Goal: Task Accomplishment & Management: Use online tool/utility

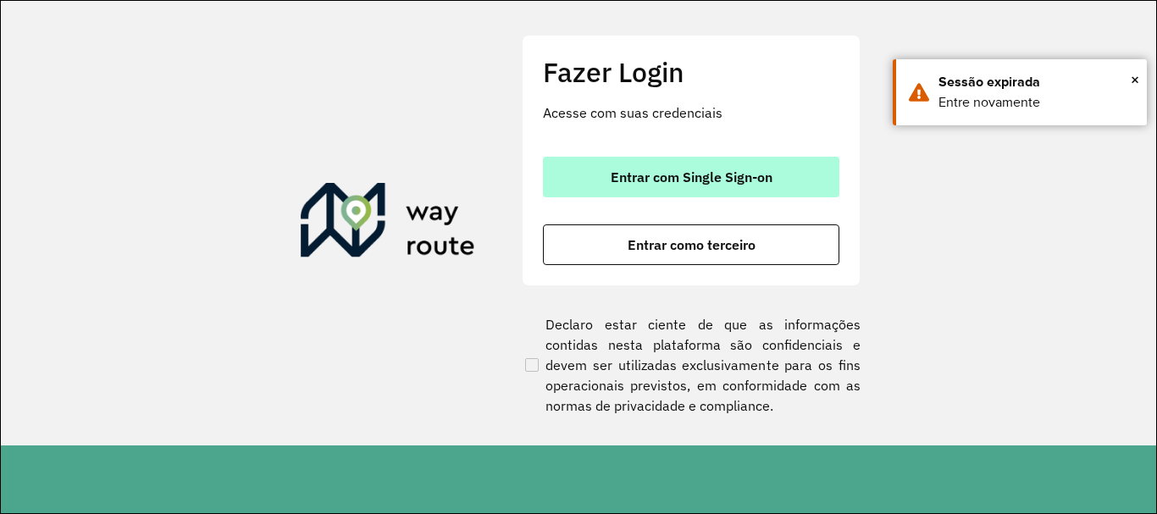
click at [733, 183] on span "Entrar com Single Sign-on" at bounding box center [692, 177] width 162 height 14
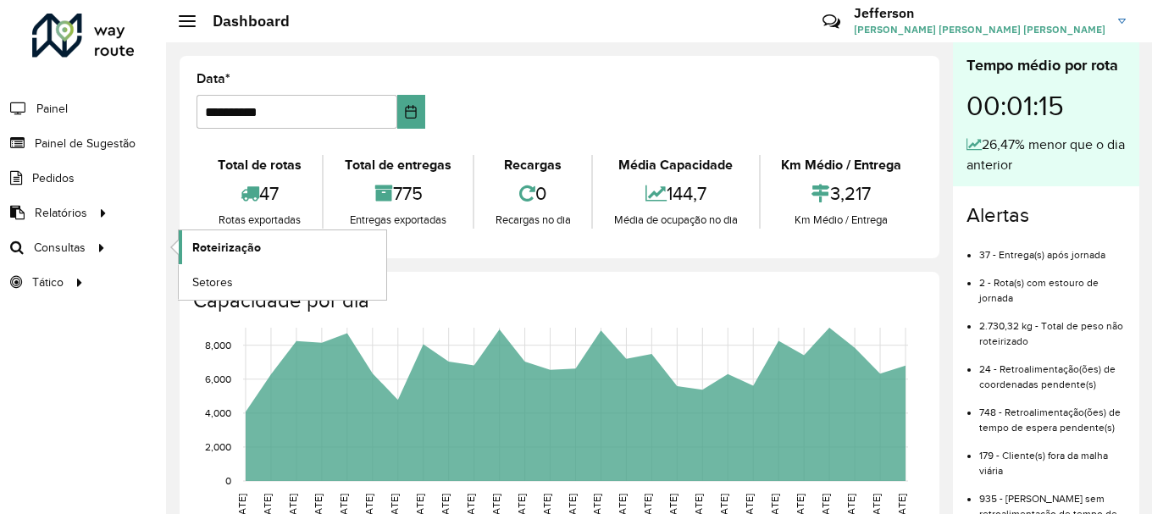
click at [185, 240] on link "Roteirização" at bounding box center [282, 247] width 207 height 34
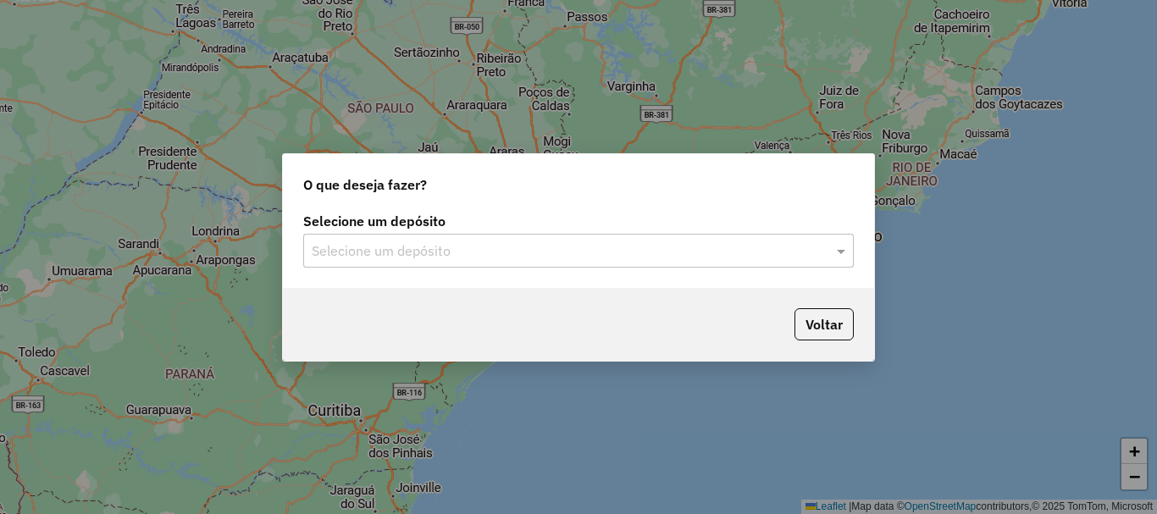
click at [595, 247] on input "text" at bounding box center [562, 251] width 500 height 20
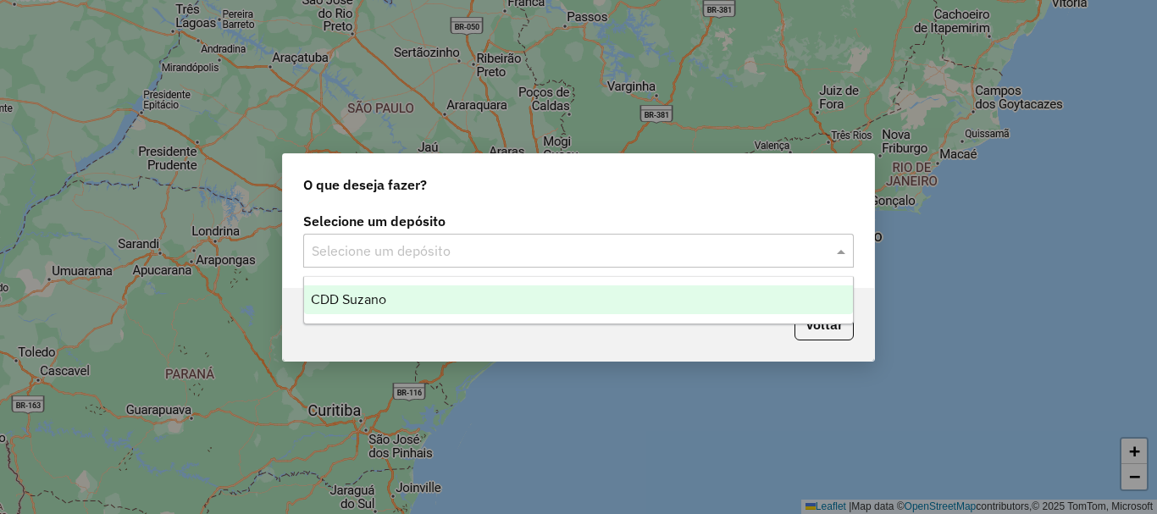
click at [508, 293] on div "CDD Suzano" at bounding box center [578, 299] width 549 height 29
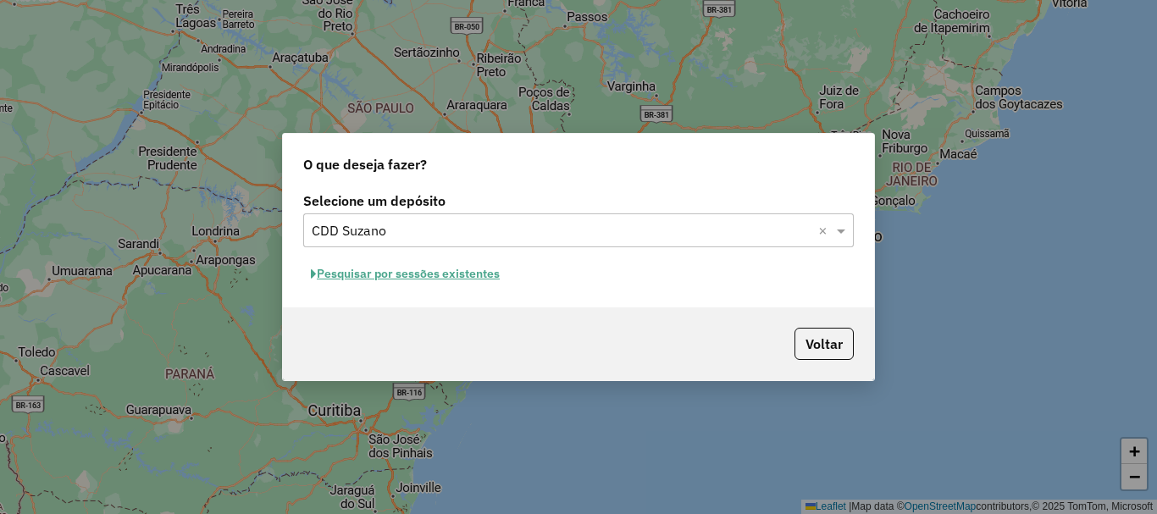
click at [461, 278] on button "Pesquisar por sessões existentes" at bounding box center [405, 274] width 204 height 26
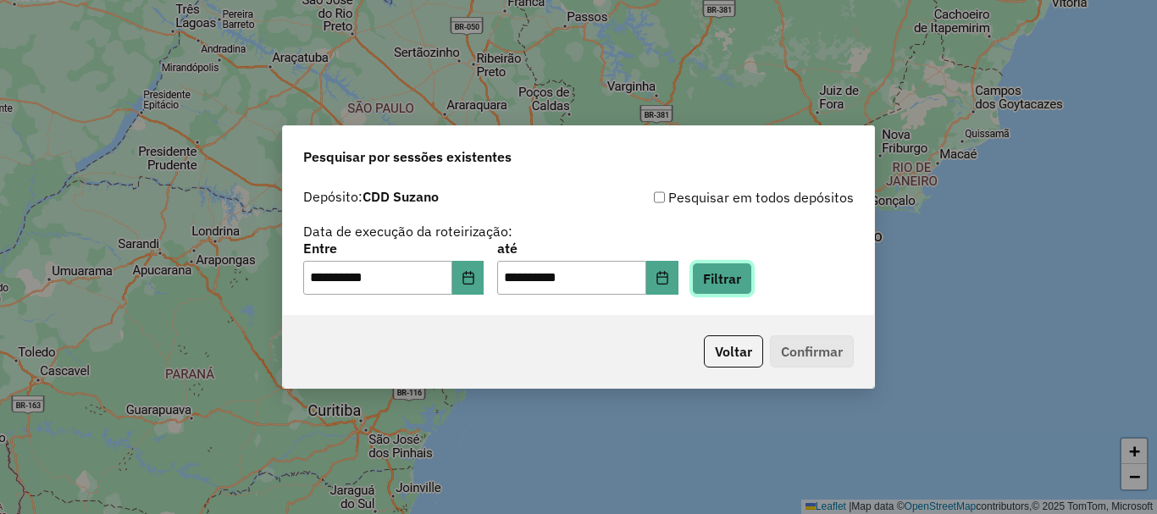
click at [751, 280] on button "Filtrar" at bounding box center [722, 279] width 60 height 32
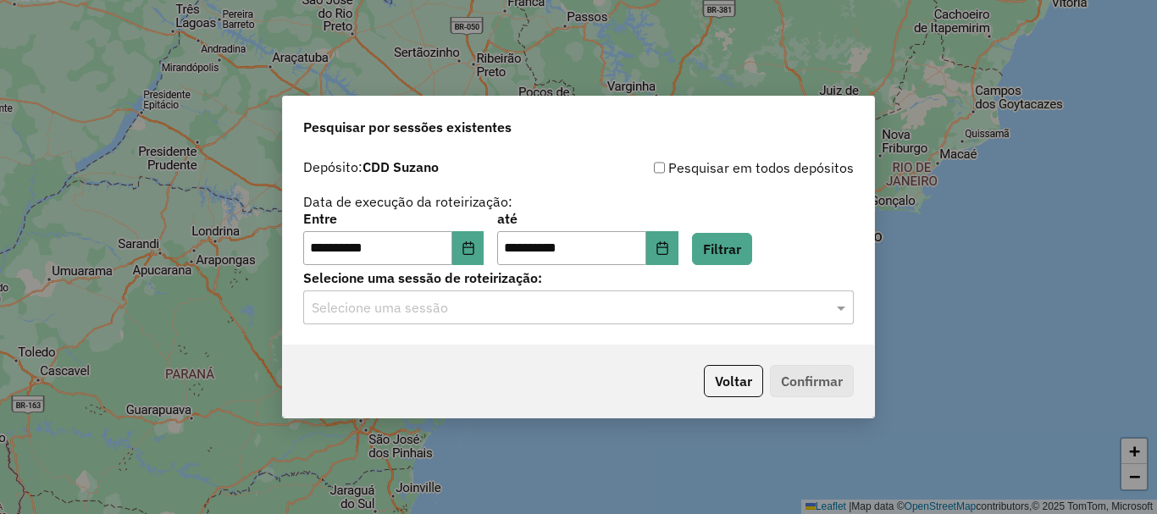
click at [777, 316] on input "text" at bounding box center [562, 308] width 500 height 20
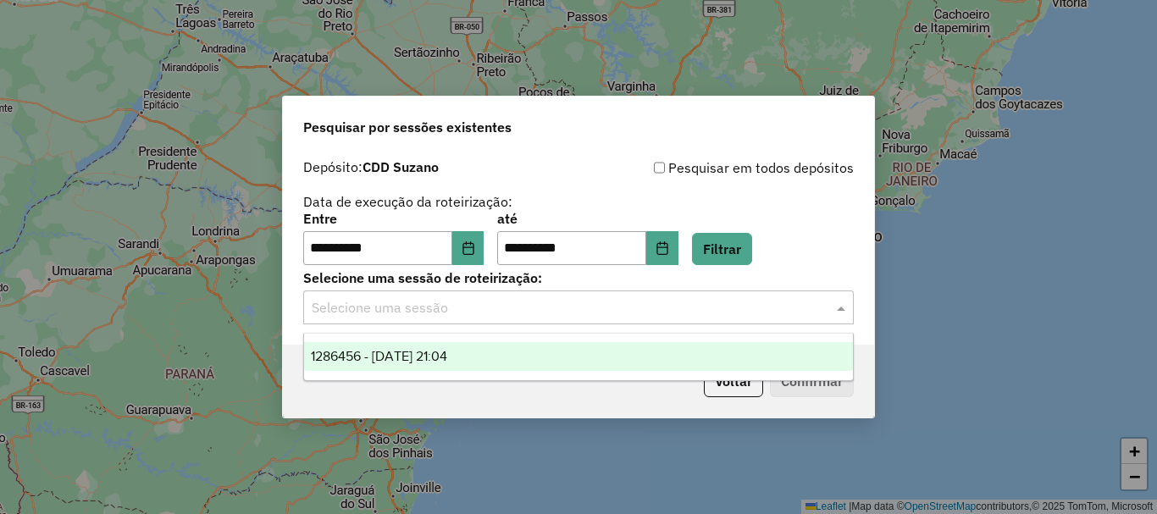
click at [619, 357] on div "1286456 - 01/10/2025 21:04" at bounding box center [578, 356] width 549 height 29
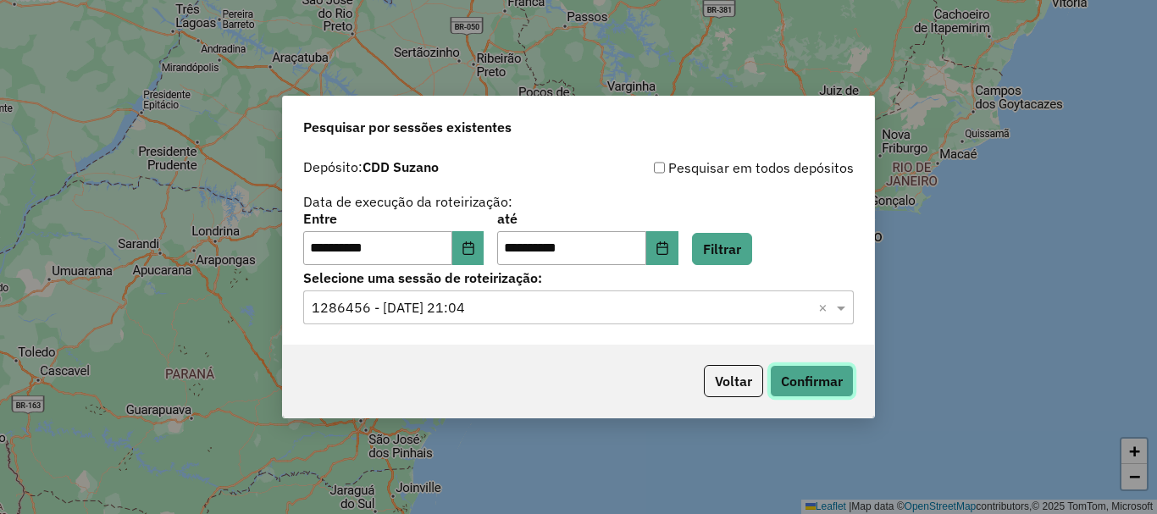
click at [828, 377] on button "Confirmar" at bounding box center [812, 381] width 84 height 32
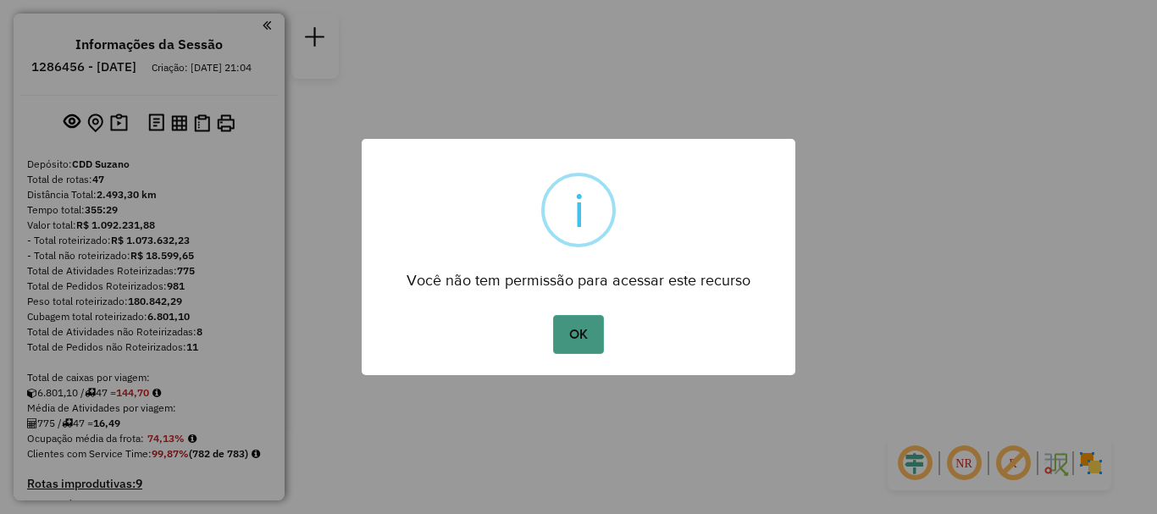
click at [583, 340] on button "OK" at bounding box center [578, 334] width 50 height 39
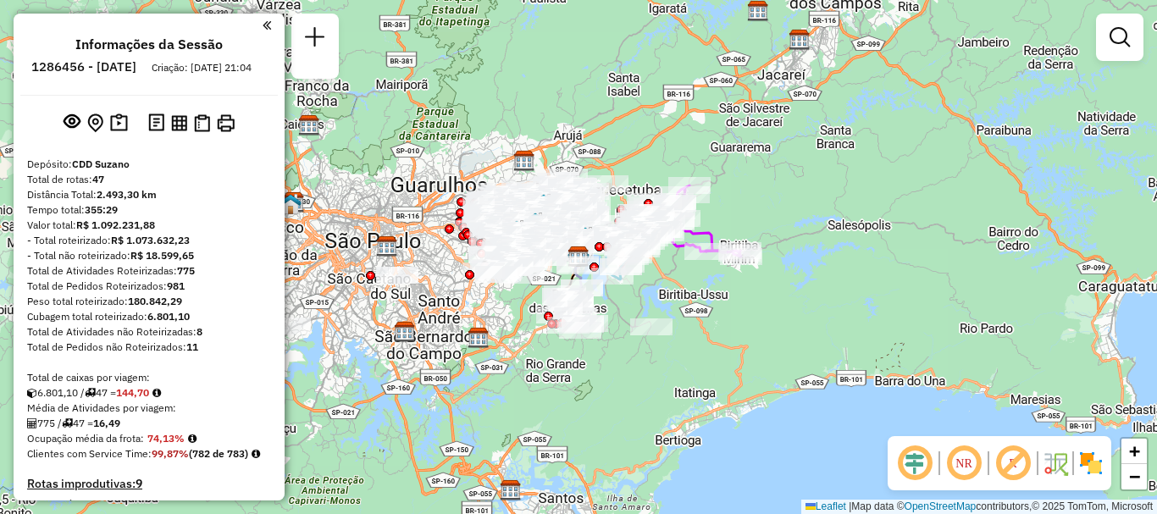
scroll to position [2229, 0]
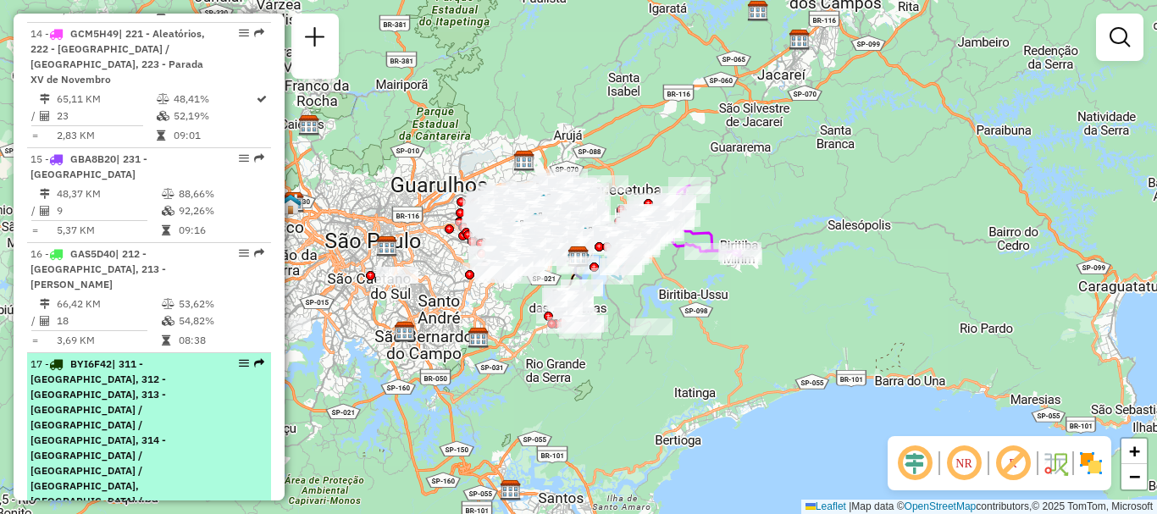
click at [241, 358] on em at bounding box center [244, 363] width 10 height 10
select select "**********"
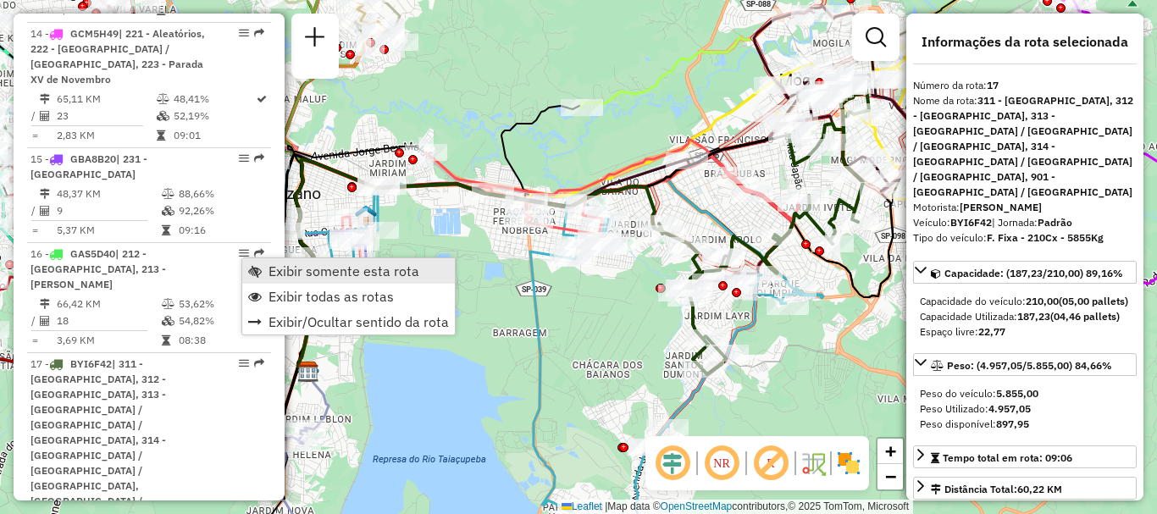
click at [273, 268] on span "Exibir somente esta rota" at bounding box center [343, 271] width 151 height 14
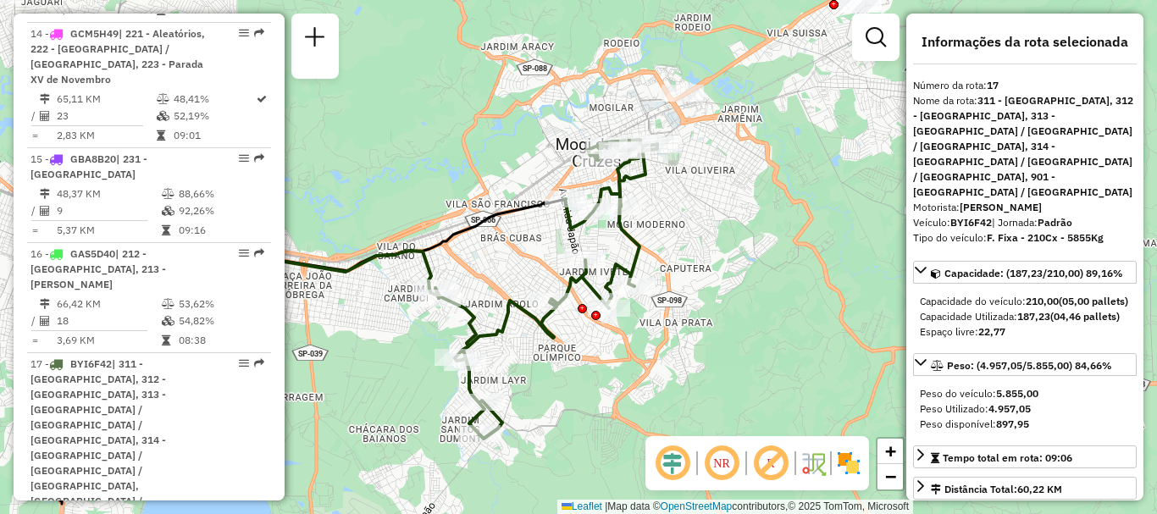
drag, startPoint x: 583, startPoint y: 331, endPoint x: 362, endPoint y: 396, distance: 231.3
click at [362, 396] on div "Janela de atendimento Grade de atendimento Capacidade Transportadoras Veículos …" at bounding box center [578, 257] width 1157 height 514
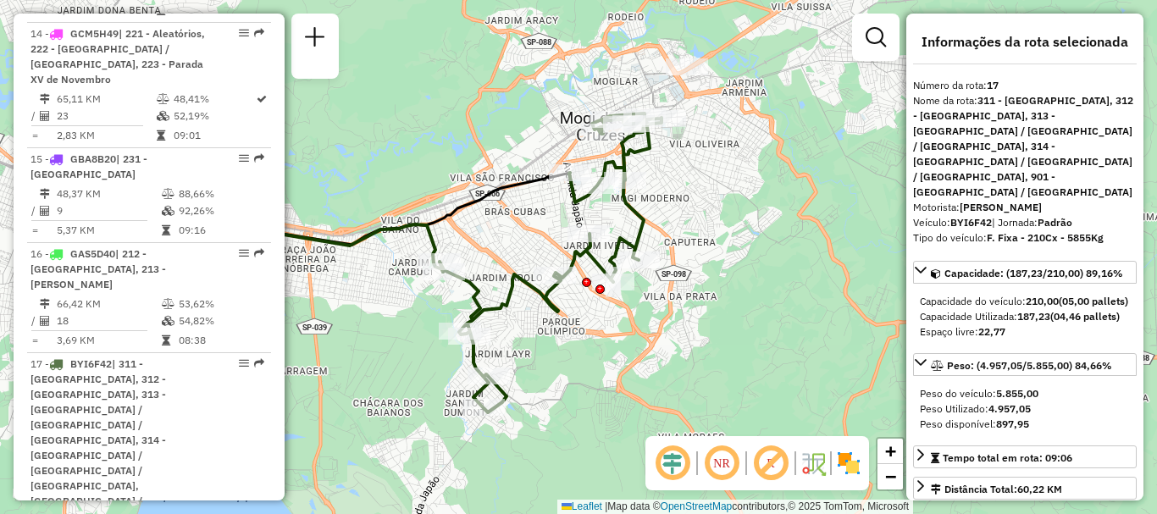
drag, startPoint x: 755, startPoint y: 252, endPoint x: 759, endPoint y: 225, distance: 27.4
click at [759, 225] on div "Janela de atendimento Grade de atendimento Capacidade Transportadoras Veículos …" at bounding box center [578, 257] width 1157 height 514
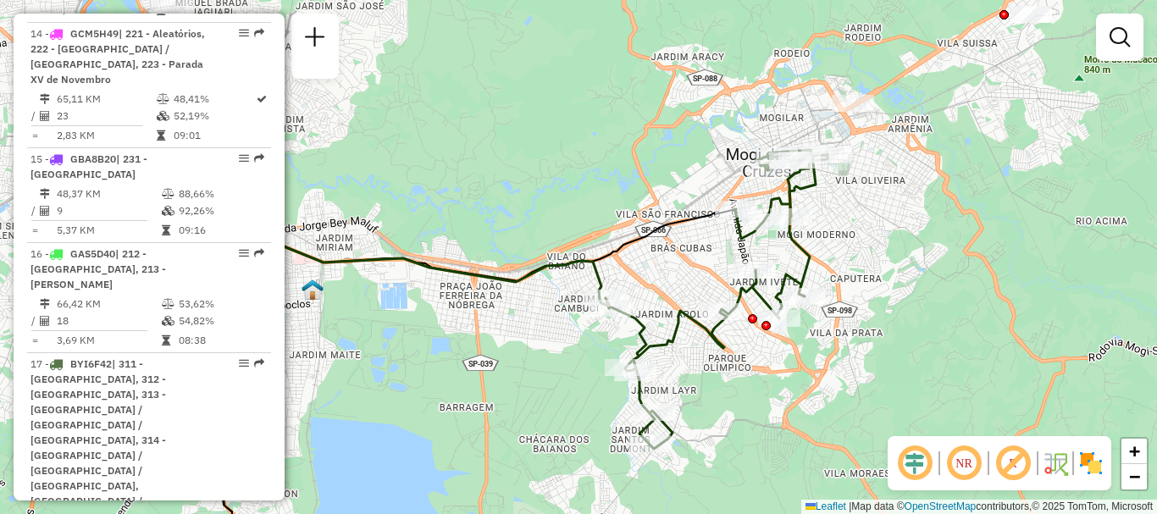
drag, startPoint x: 762, startPoint y: 224, endPoint x: 928, endPoint y: 261, distance: 169.9
click at [928, 261] on div "Janela de atendimento Grade de atendimento Capacidade Transportadoras Veículos …" at bounding box center [578, 257] width 1157 height 514
click at [1009, 462] on em at bounding box center [1013, 463] width 41 height 41
click at [967, 465] on em at bounding box center [963, 463] width 41 height 41
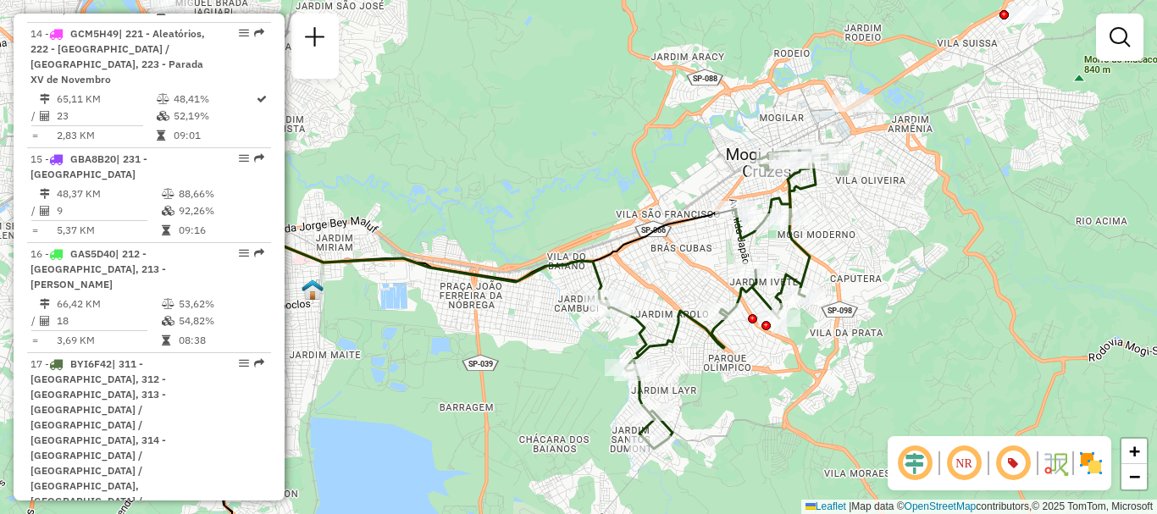
click at [967, 465] on em at bounding box center [963, 463] width 41 height 41
click at [918, 468] on em at bounding box center [914, 463] width 41 height 41
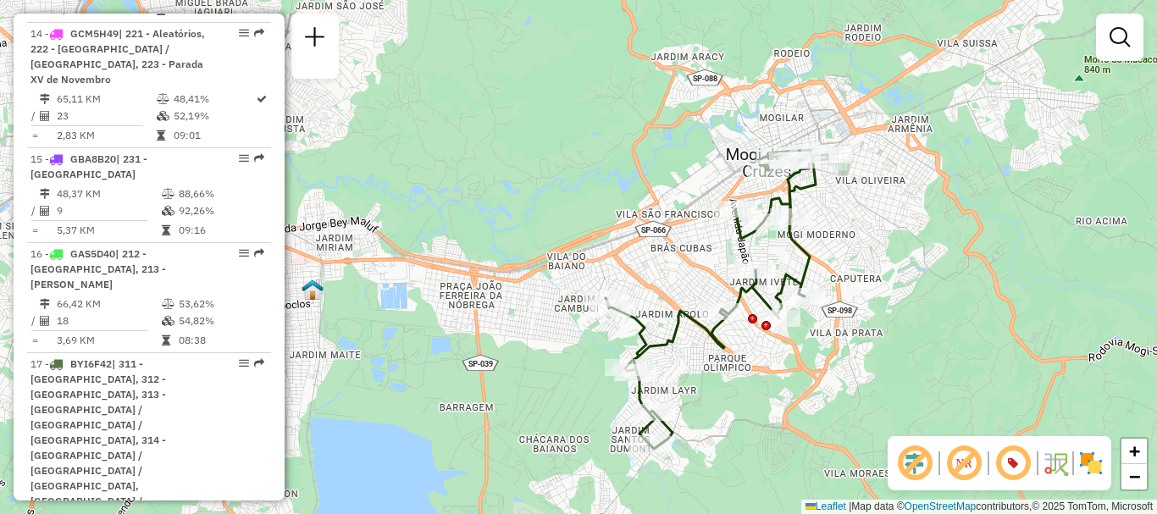
click at [918, 468] on em at bounding box center [914, 463] width 41 height 41
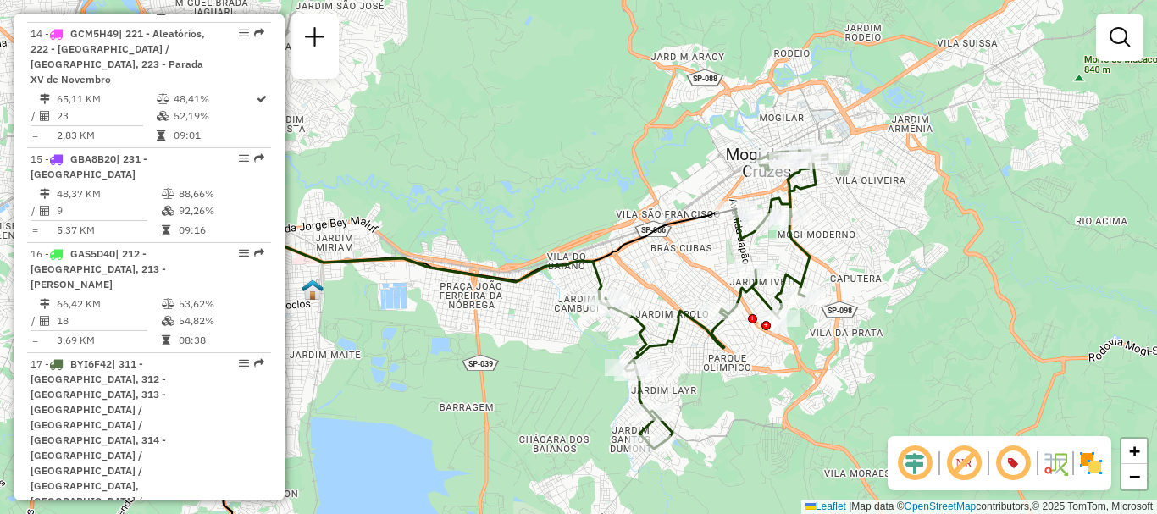
click at [1089, 460] on img at bounding box center [1090, 463] width 27 height 27
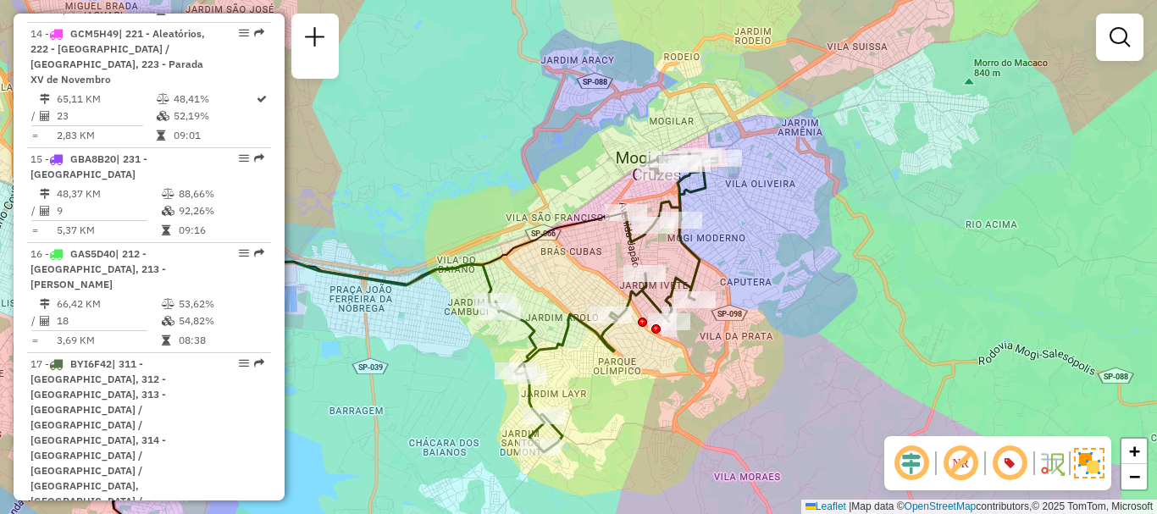
drag, startPoint x: 971, startPoint y: 261, endPoint x: 861, endPoint y: 264, distance: 110.1
click at [861, 264] on div "Janela de atendimento Grade de atendimento Capacidade Transportadoras Veículos …" at bounding box center [578, 257] width 1157 height 514
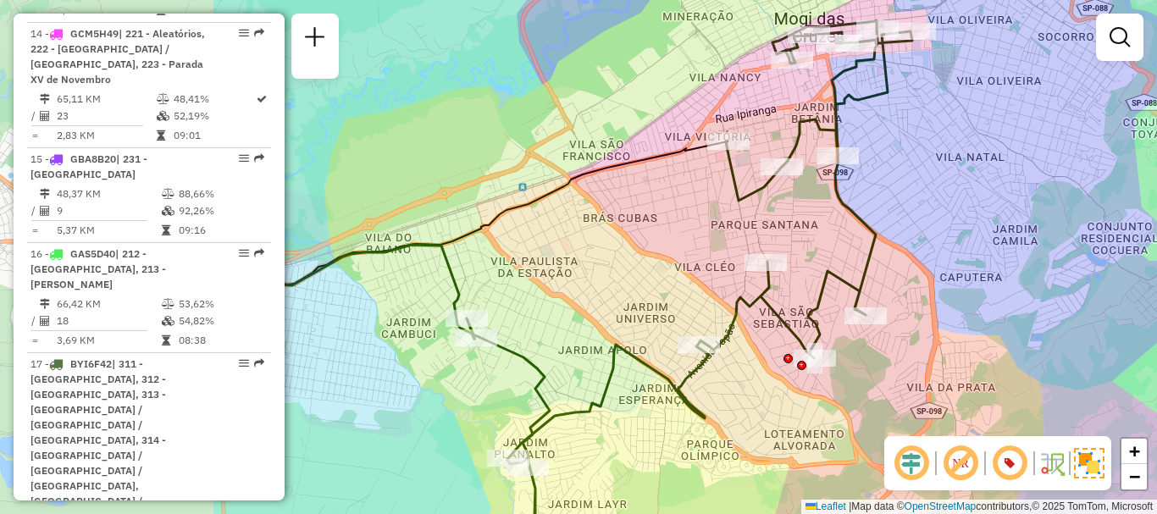
drag, startPoint x: 727, startPoint y: 241, endPoint x: 1056, endPoint y: 240, distance: 329.4
click at [1056, 240] on div "Janela de atendimento Grade de atendimento Capacidade Transportadoras Veículos …" at bounding box center [578, 257] width 1157 height 514
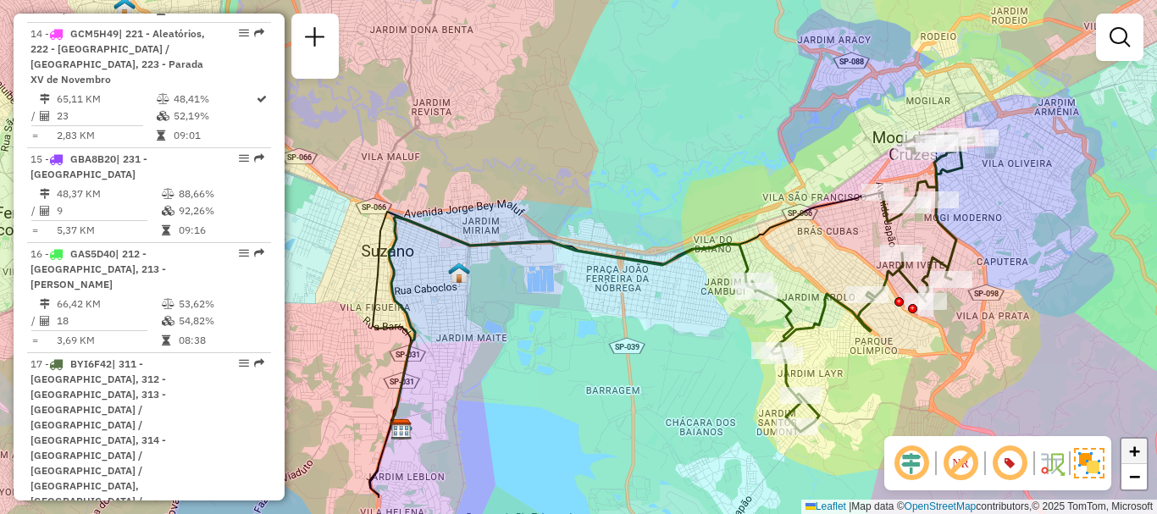
click at [1136, 453] on span "+" at bounding box center [1134, 450] width 11 height 21
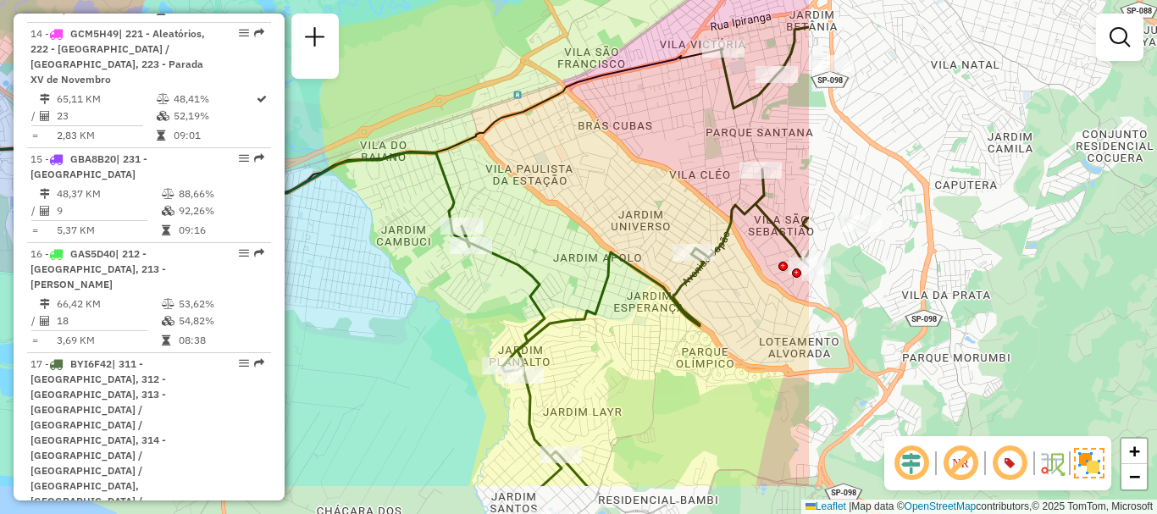
drag, startPoint x: 901, startPoint y: 380, endPoint x: 442, endPoint y: 301, distance: 465.7
click at [442, 301] on div "Janela de atendimento Grade de atendimento Capacidade Transportadoras Veículos …" at bounding box center [578, 257] width 1157 height 514
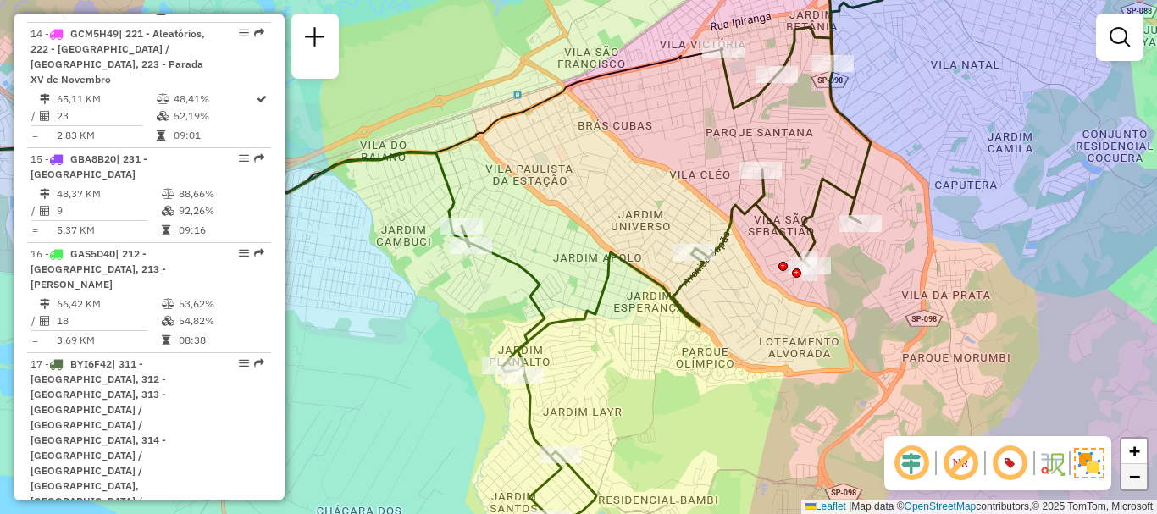
click at [1133, 480] on span "−" at bounding box center [1134, 476] width 11 height 21
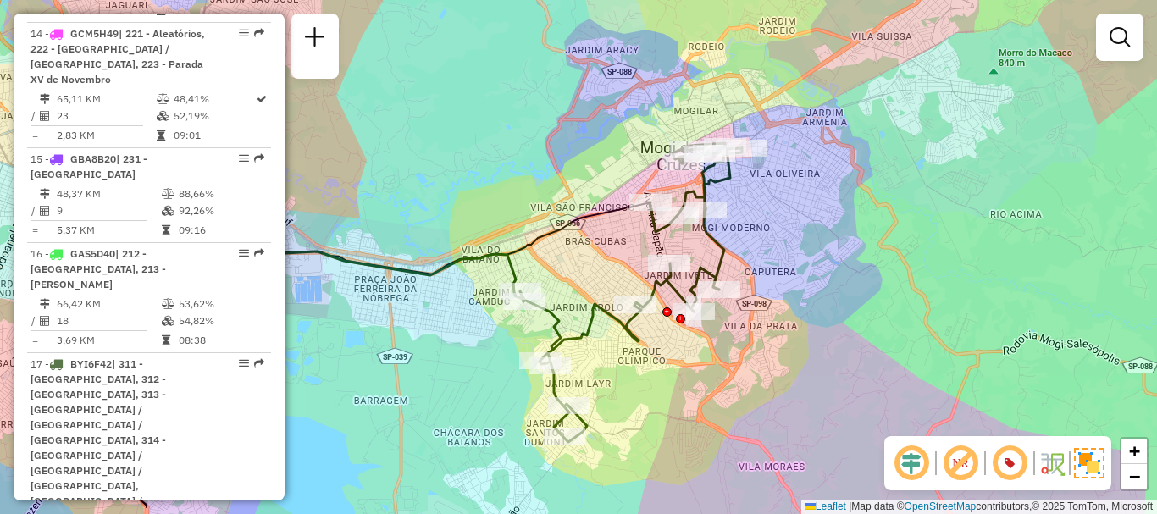
drag, startPoint x: 841, startPoint y: 345, endPoint x: 841, endPoint y: 395, distance: 50.0
click at [841, 395] on div "Janela de atendimento Grade de atendimento Capacidade Transportadoras Veículos …" at bounding box center [578, 257] width 1157 height 514
